Goal: Transaction & Acquisition: Purchase product/service

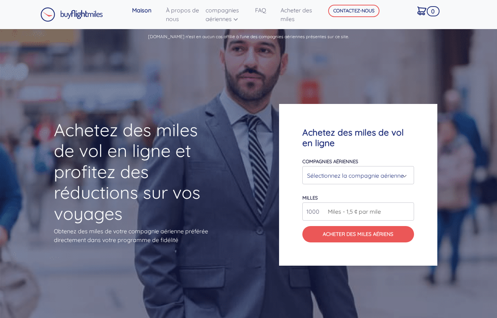
click at [407, 175] on div "Sélectionnez la compagnie aérienne" at bounding box center [358, 176] width 102 height 14
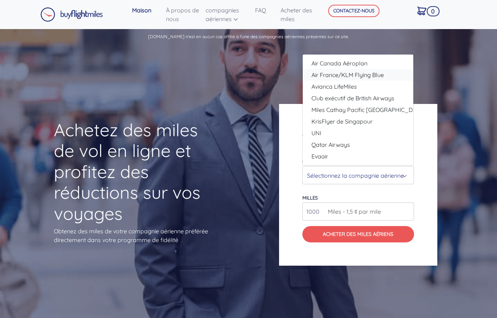
click at [365, 75] on font "Air France/KLM Flying Blue" at bounding box center [348, 74] width 72 height 7
select select "Air France/KLM Flying Blue"
type input "49000"
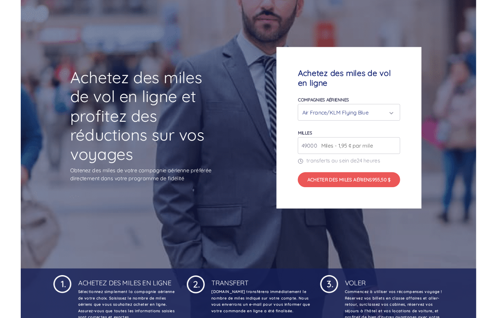
scroll to position [89, 0]
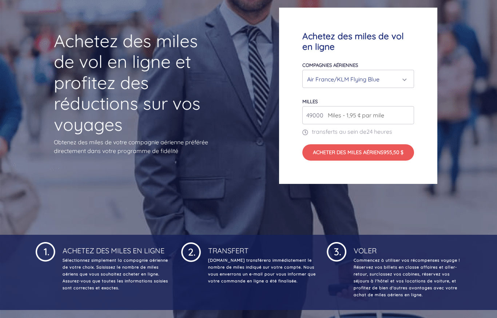
click at [391, 112] on input "49000" at bounding box center [357, 115] width 111 height 18
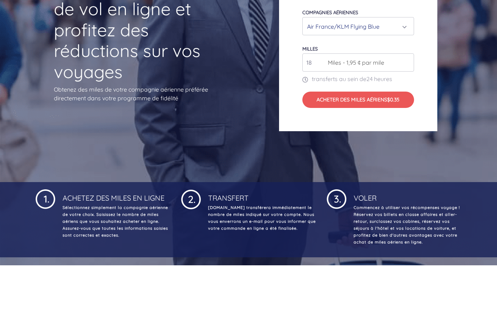
type input "1"
click at [386, 106] on input "400000" at bounding box center [357, 115] width 111 height 18
type input "400000"
click at [351, 149] on font "Acheter des miles aériens" at bounding box center [347, 152] width 71 height 7
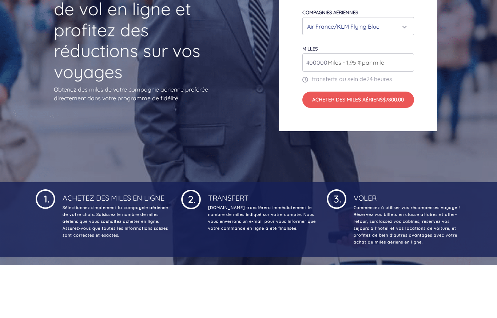
scroll to position [142, 0]
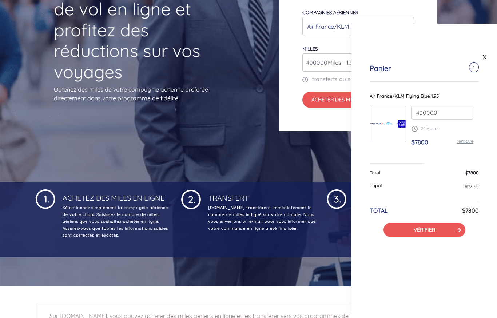
click at [369, 105] on div "Panier 1 Air France/KLM Flying Blue 1.95 400000 24 Hours $7800 remove Total $78…" at bounding box center [425, 151] width 146 height 210
click at [423, 229] on font "VÉRIFIER" at bounding box center [424, 230] width 21 height 7
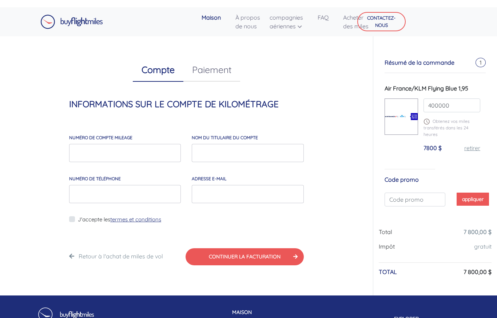
click at [437, 86] on font "Air France/KLM Flying Blue 1,95" at bounding box center [427, 88] width 84 height 7
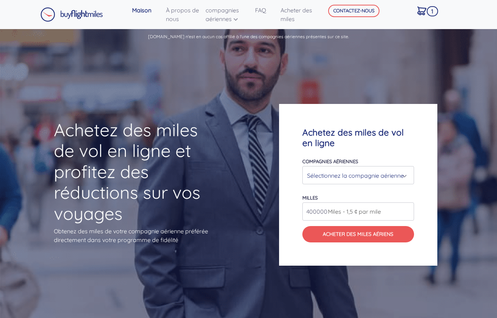
click at [388, 176] on font "Sélectionnez la compagnie aérienne" at bounding box center [355, 175] width 97 height 7
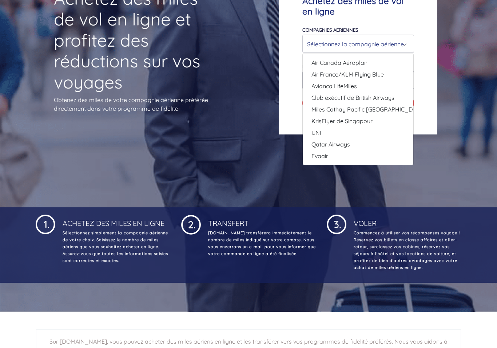
scroll to position [147, 0]
